Goal: Information Seeking & Learning: Understand process/instructions

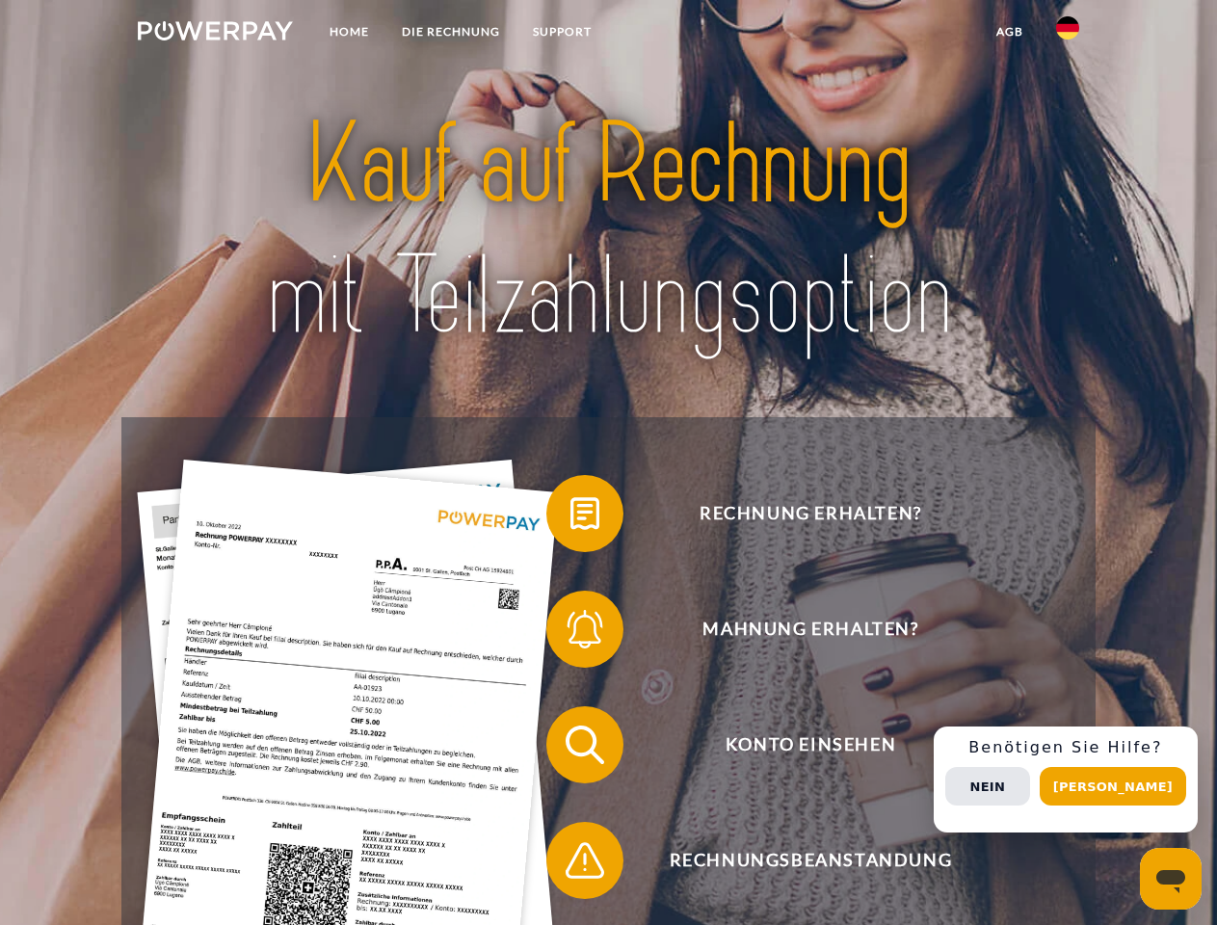
click at [215, 34] on img at bounding box center [215, 30] width 155 height 19
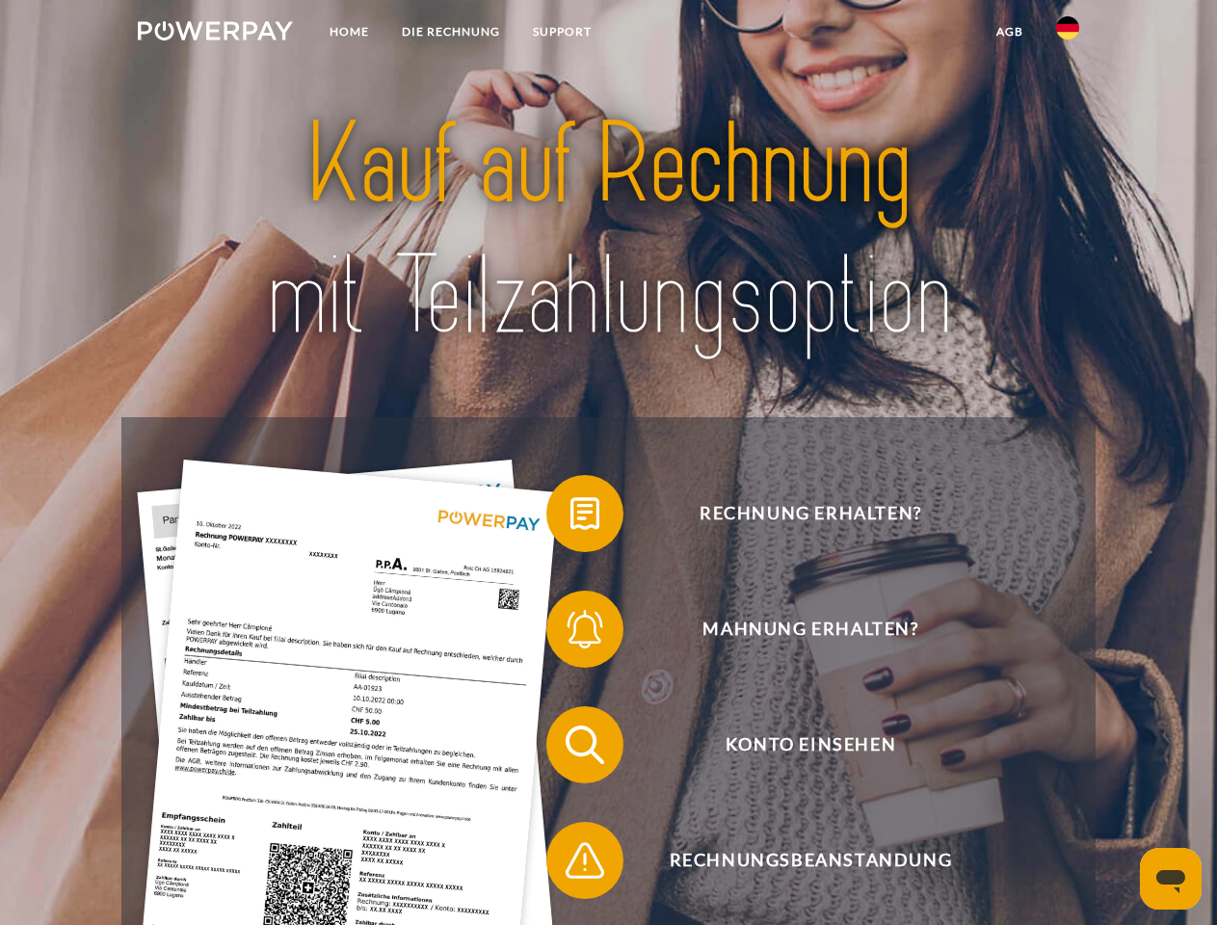
click at [1068, 34] on img at bounding box center [1067, 27] width 23 height 23
click at [1009, 32] on link "agb" at bounding box center [1010, 31] width 60 height 35
click at [570, 517] on span at bounding box center [556, 513] width 96 height 96
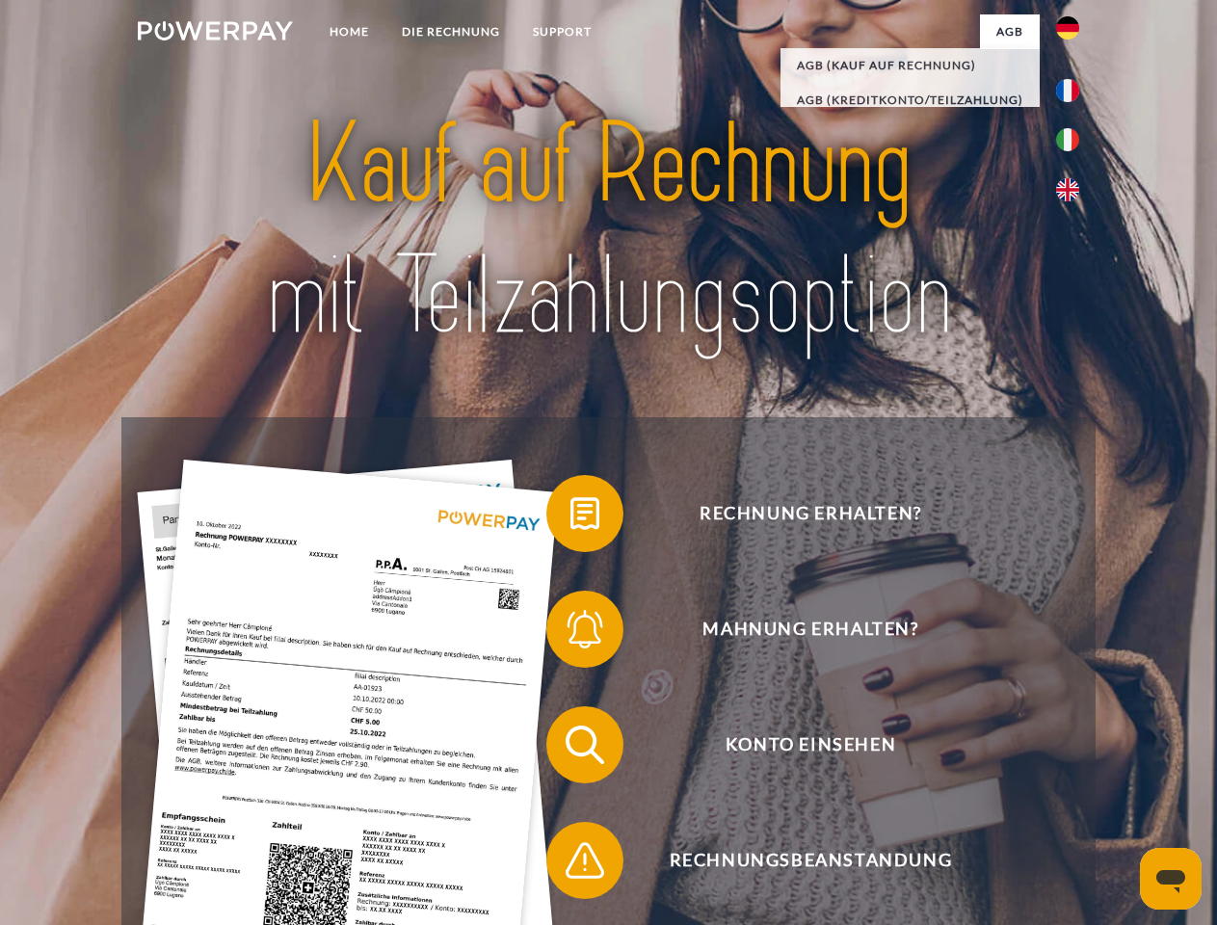
click at [570, 633] on span at bounding box center [556, 629] width 96 height 96
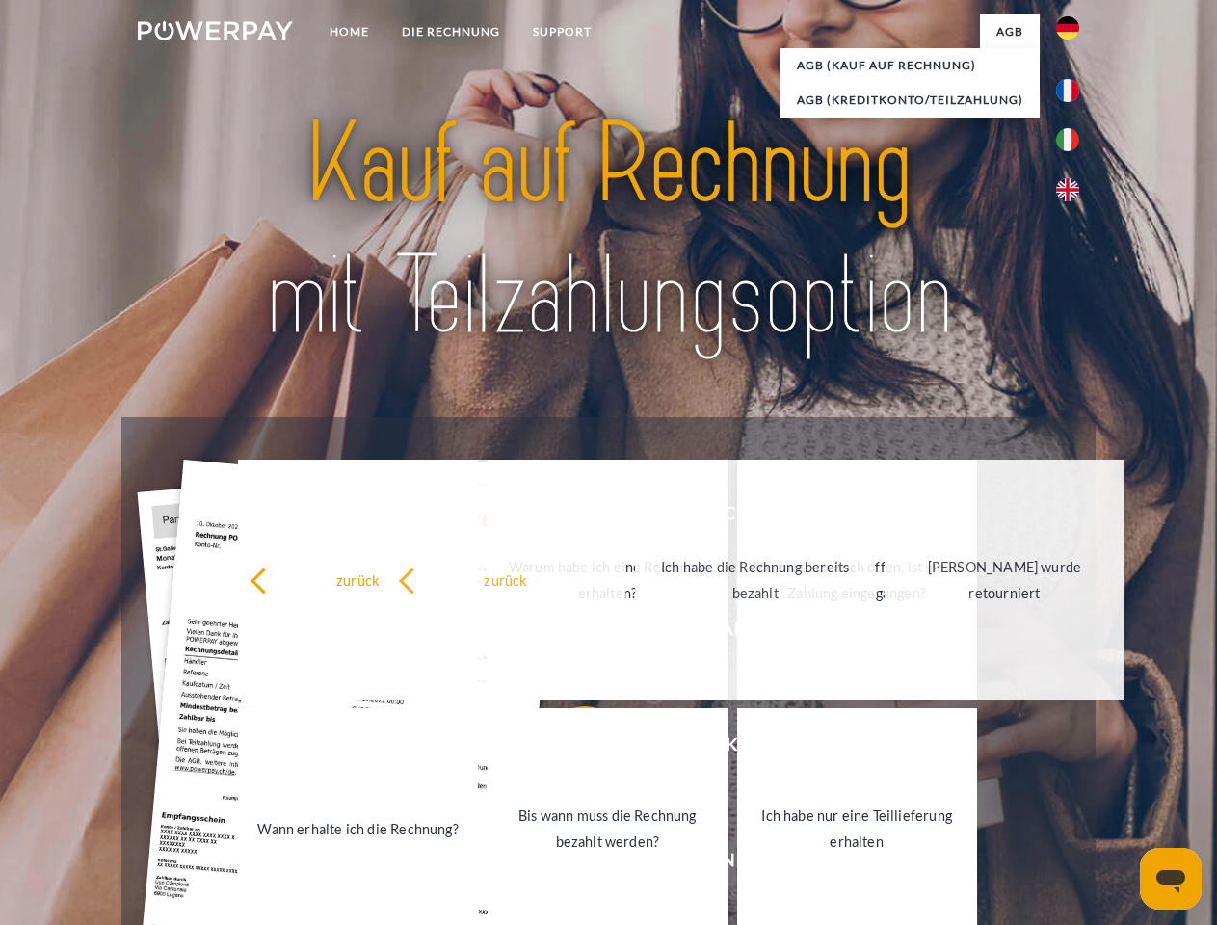
click at [570, 749] on link "Bis wann muss die Rechnung bezahlt werden?" at bounding box center [608, 828] width 240 height 241
click at [570, 864] on span at bounding box center [556, 860] width 96 height 96
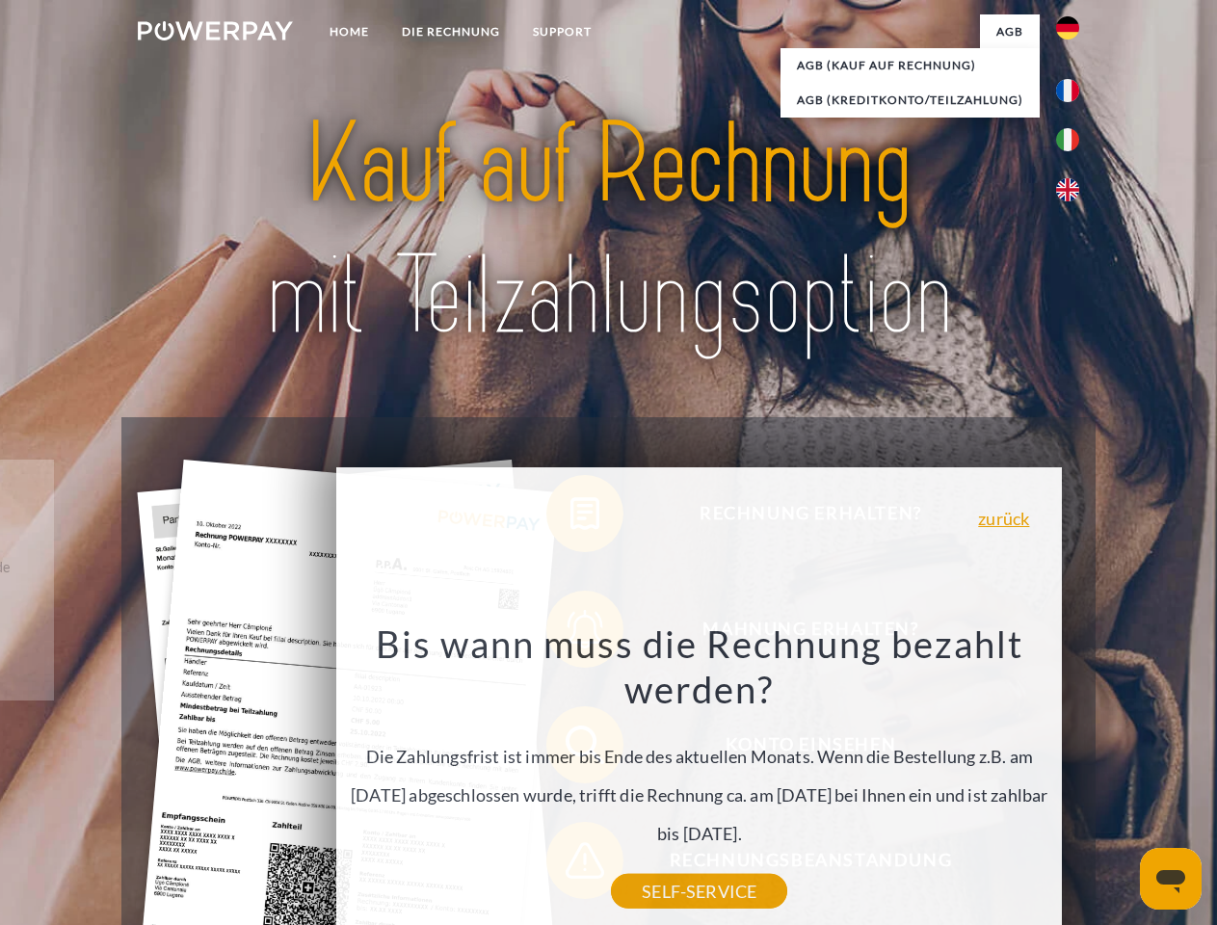
click at [1072, 780] on div "Rechnung erhalten? Mahnung erhalten? Konto einsehen" at bounding box center [607, 802] width 973 height 771
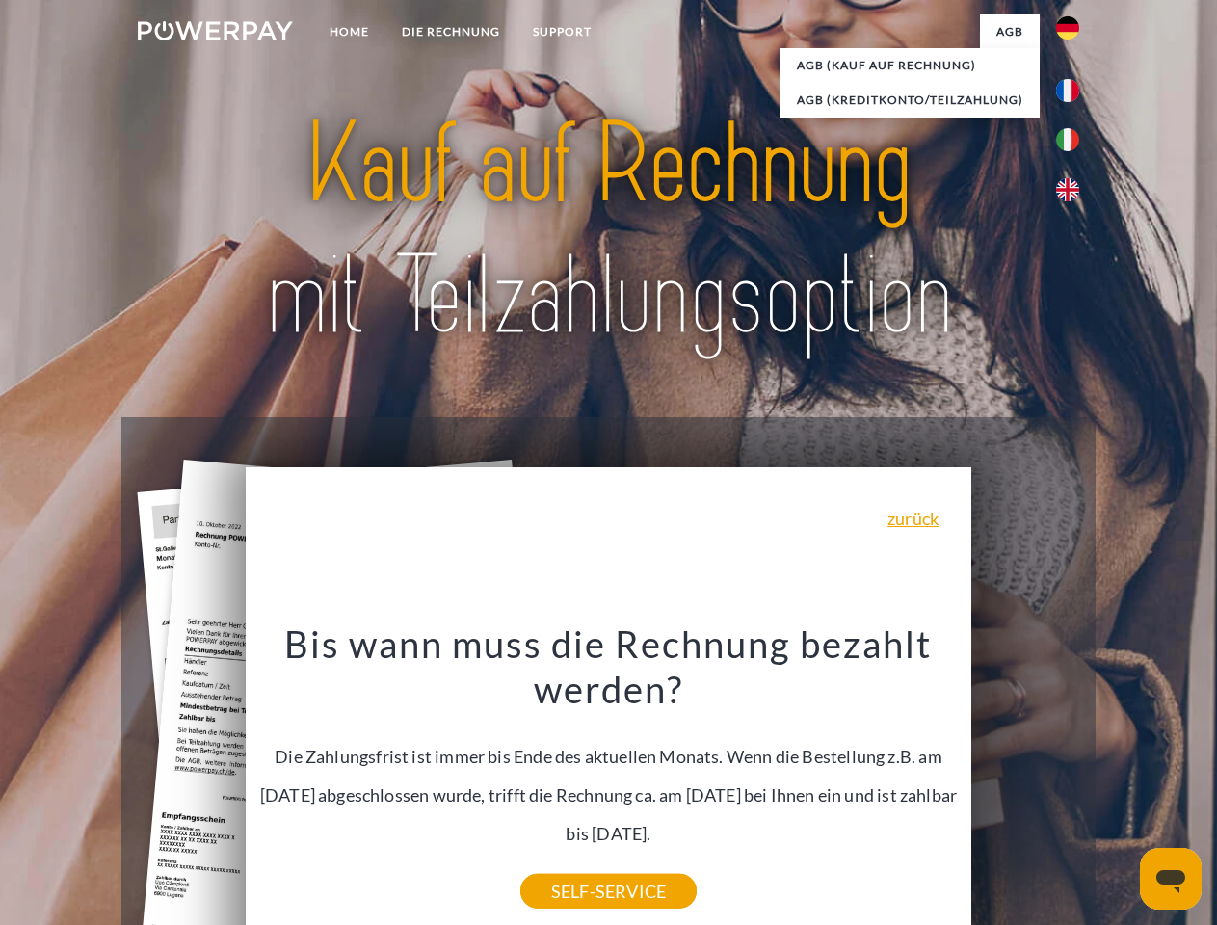
click at [1025, 783] on span "Konto einsehen" at bounding box center [810, 744] width 472 height 77
click at [1120, 786] on header "Home DIE RECHNUNG SUPPORT" at bounding box center [608, 665] width 1217 height 1331
